Goal: Task Accomplishment & Management: Manage account settings

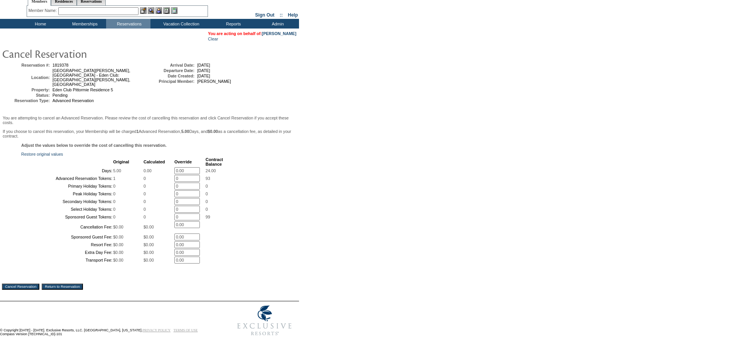
scroll to position [84, 0]
drag, startPoint x: 189, startPoint y: 104, endPoint x: 129, endPoint y: 104, distance: 60.2
click at [129, 157] on tr "Original Calculated Override Contract Balance" at bounding box center [122, 161] width 201 height 9
click at [195, 167] on input "0.00" at bounding box center [186, 170] width 25 height 7
drag, startPoint x: 186, startPoint y: 108, endPoint x: 136, endPoint y: 104, distance: 50.7
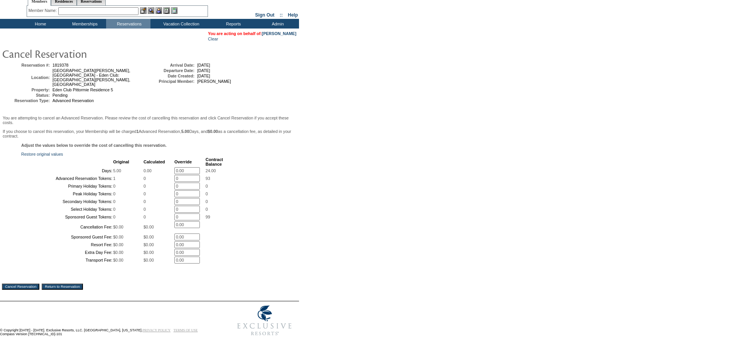
click at [136, 157] on tbody "Original Calculated Override Contract Balance Days: 5.00 0.00 0.00 * 24.00 Adva…" at bounding box center [122, 210] width 201 height 106
type input "0"
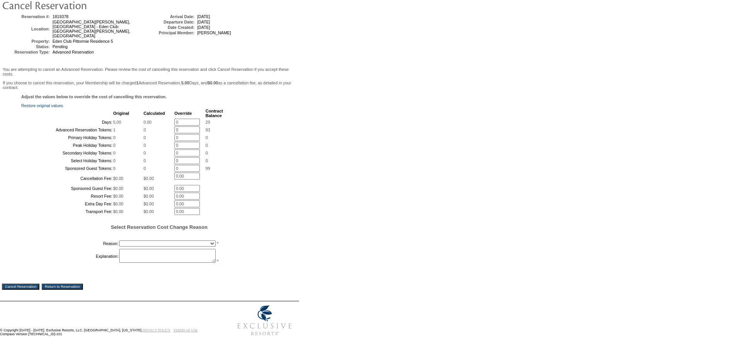
click at [359, 116] on form "Follow Us ::" at bounding box center [366, 134] width 732 height 412
click at [142, 247] on select "Creating Continuous Stay Days Booked After Cancellation Experiential / Hotel / …" at bounding box center [167, 244] width 96 height 6
select select "1031"
click at [119, 247] on select "Creating Continuous Stay Days Booked After Cancellation Experiential / Hotel / …" at bounding box center [167, 244] width 96 height 6
click at [152, 247] on select "Creating Continuous Stay Days Booked After Cancellation Experiential / Hotel / …" at bounding box center [167, 244] width 96 height 6
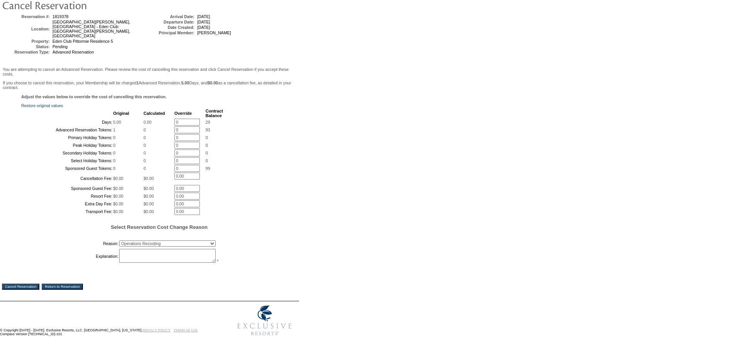
click at [119, 247] on select "Creating Continuous Stay Days Booked After Cancellation Experiential / Hotel / …" at bounding box center [167, 244] width 96 height 6
click at [153, 263] on textarea at bounding box center [167, 256] width 96 height 14
type textarea "DH"
click at [23, 287] on input "Cancel Reservation" at bounding box center [20, 287] width 37 height 6
